Goal: Transaction & Acquisition: Purchase product/service

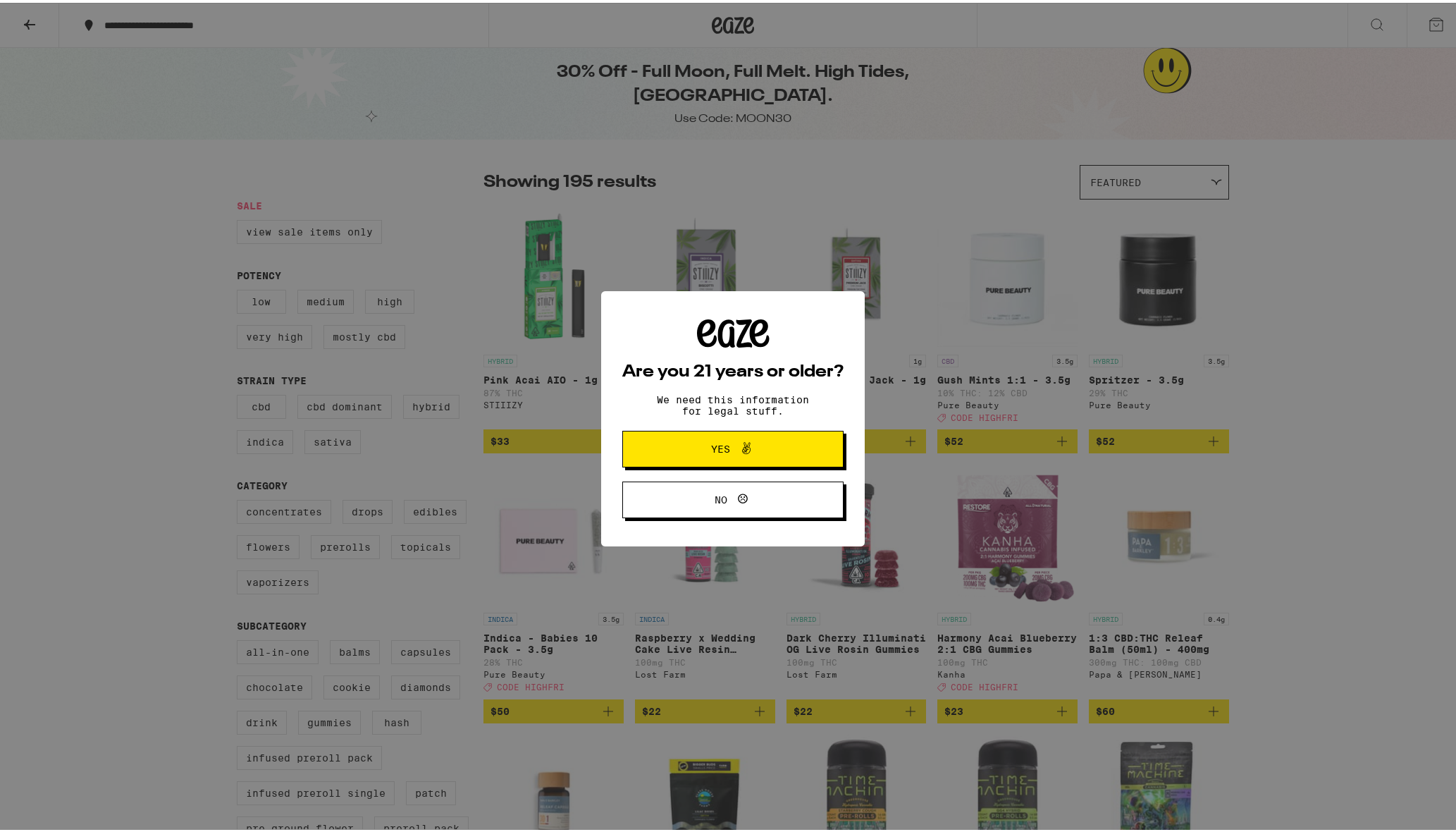
click at [731, 446] on span at bounding box center [742, 446] width 24 height 18
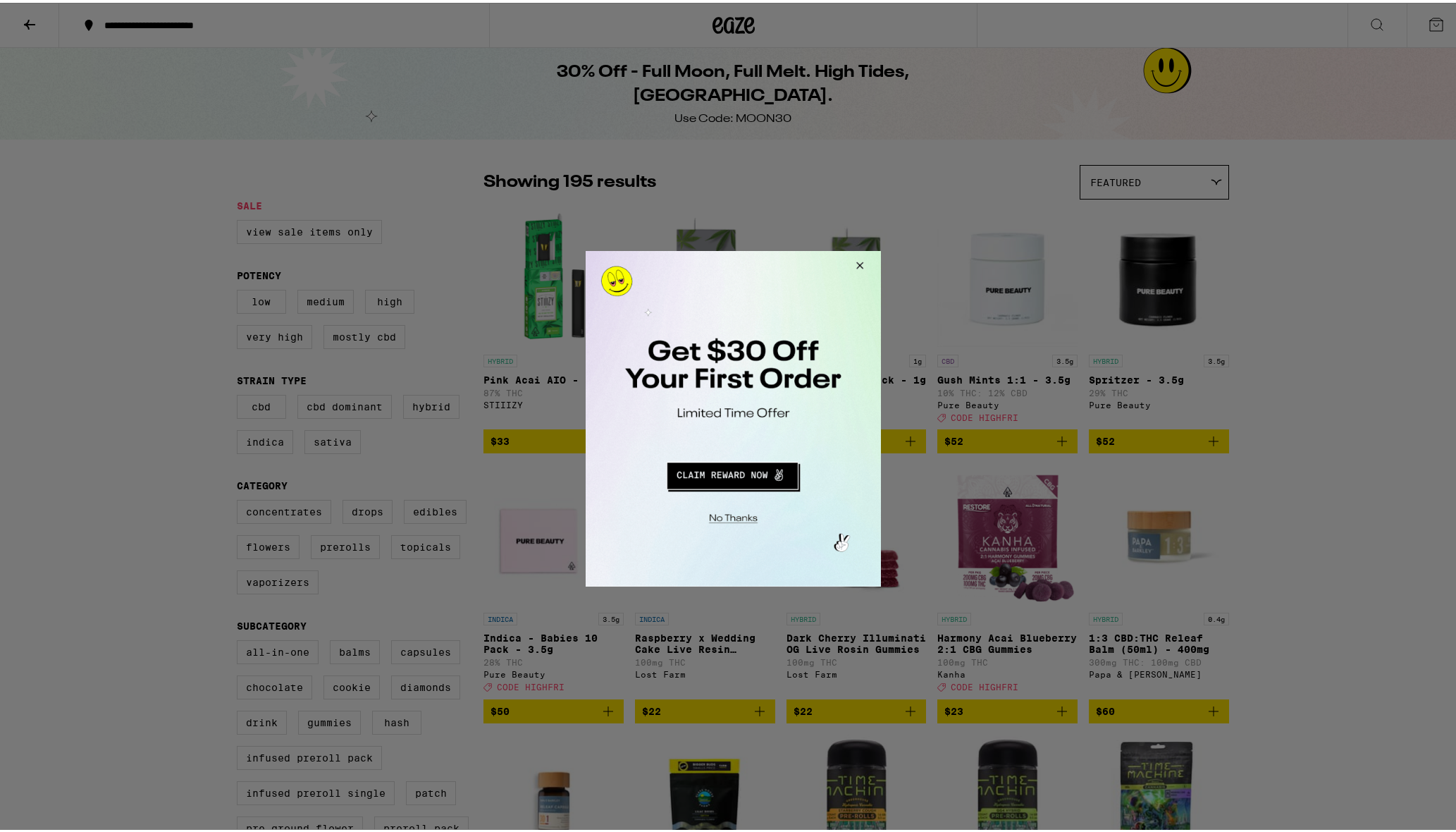
click at [857, 264] on button "Close Modal" at bounding box center [857, 267] width 38 height 34
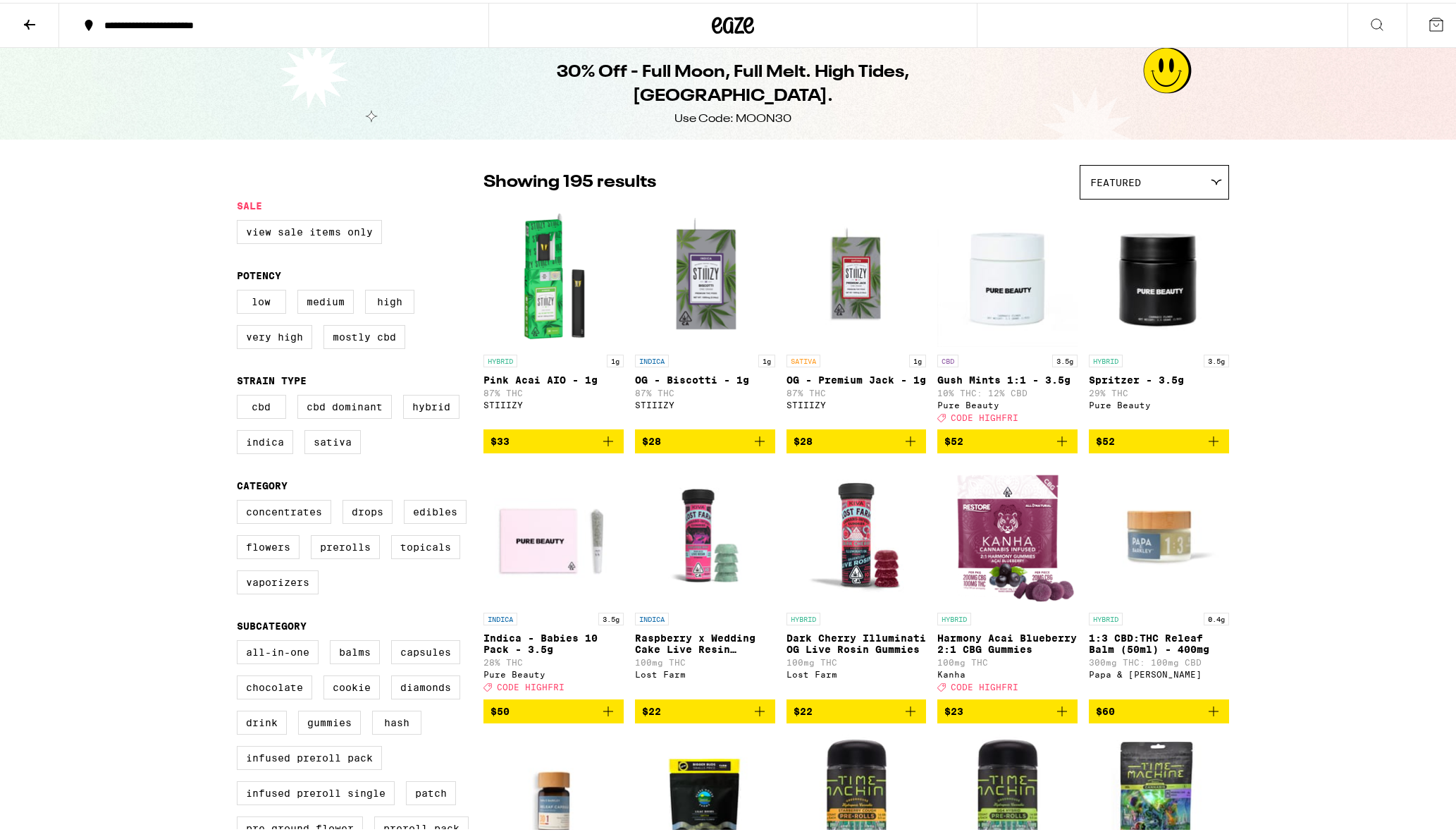
click at [1428, 19] on icon at bounding box center [1436, 21] width 17 height 17
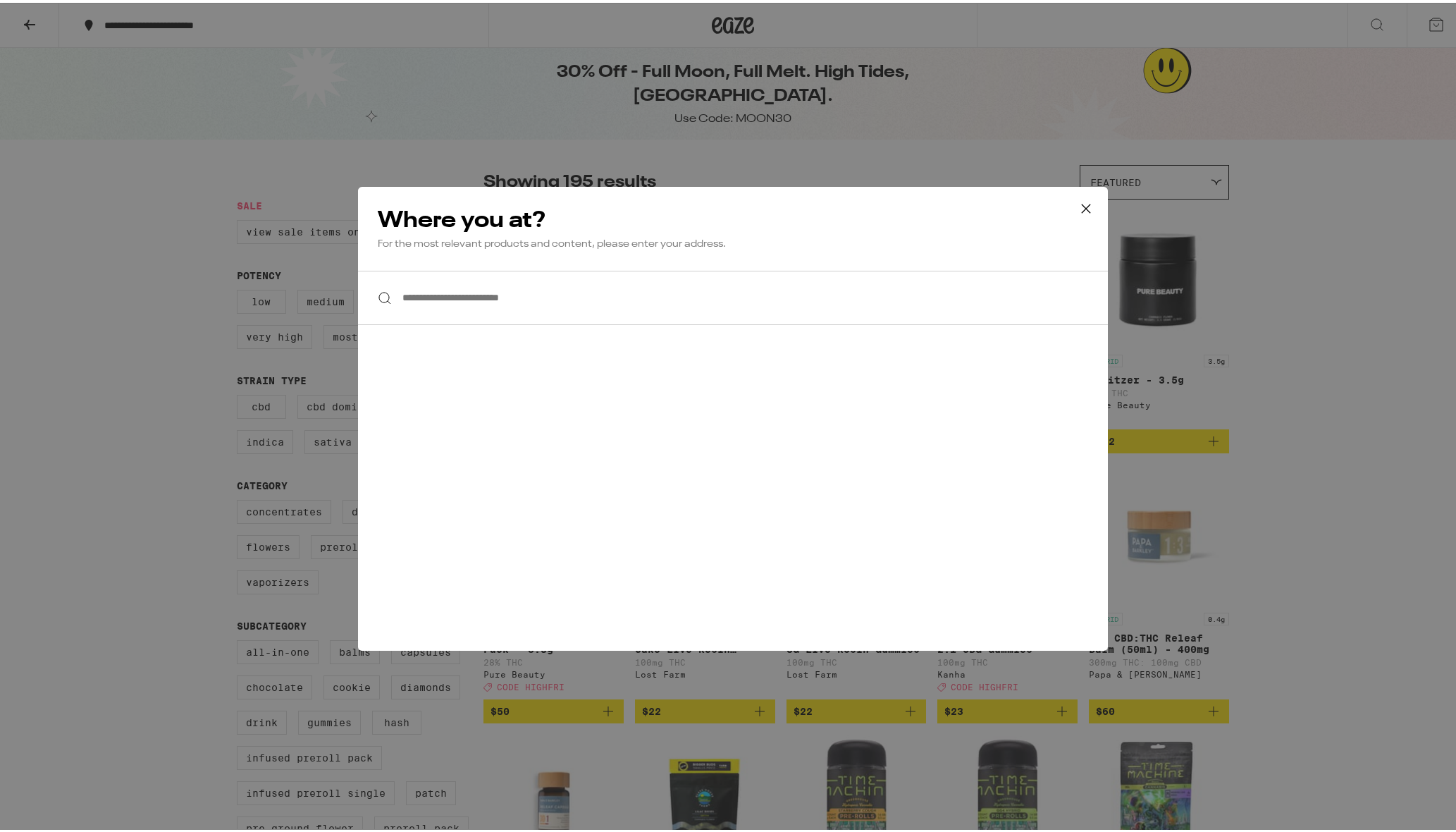
click at [1082, 207] on icon at bounding box center [1087, 205] width 21 height 21
